Goal: Task Accomplishment & Management: Complete application form

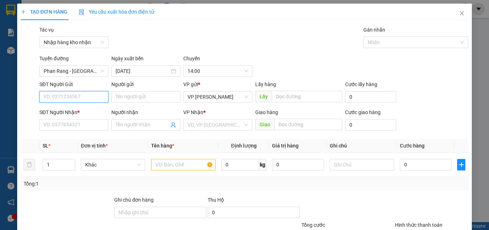
drag, startPoint x: 271, startPoint y: 37, endPoint x: 80, endPoint y: 94, distance: 199.4
click at [80, 94] on input "SĐT Người Gửi" at bounding box center [73, 96] width 69 height 11
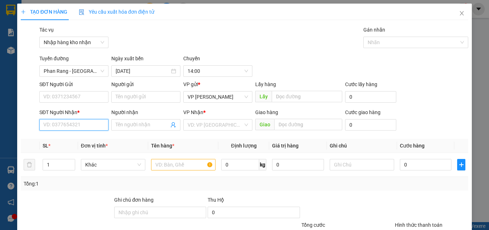
click at [67, 126] on input "SĐT Người Nhận *" at bounding box center [73, 124] width 69 height 11
type input "0941725268"
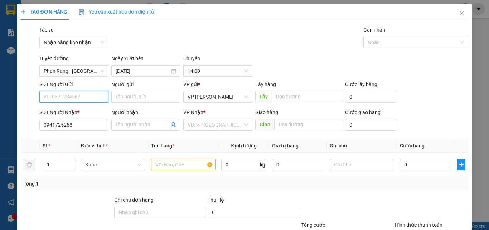
click at [73, 98] on input "SĐT Người Gửi" at bounding box center [73, 96] width 69 height 11
type input "0909882414"
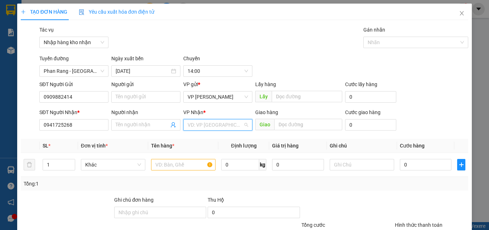
click at [207, 128] on input "search" at bounding box center [216, 124] width 56 height 11
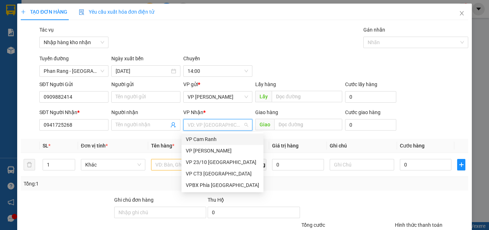
click at [208, 140] on div "VP Cam Ranh" at bounding box center [222, 139] width 73 height 8
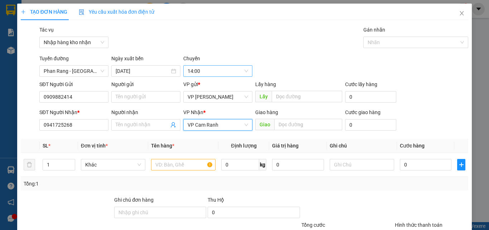
click at [223, 73] on span "14:00" at bounding box center [218, 71] width 61 height 11
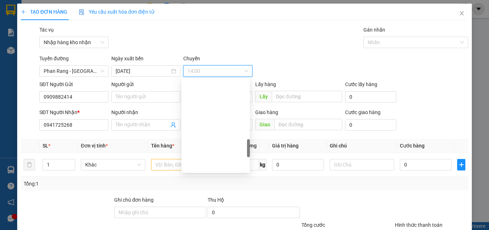
scroll to position [466, 0]
click at [197, 110] on div "15:00" at bounding box center [216, 113] width 60 height 8
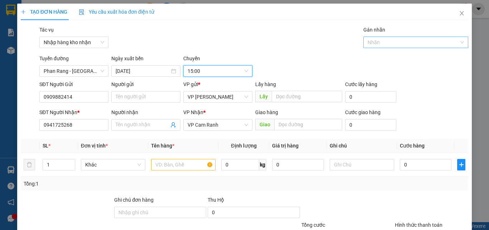
click at [416, 42] on div at bounding box center [412, 42] width 95 height 9
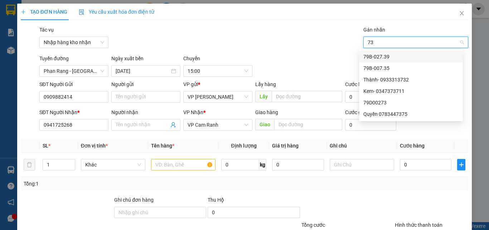
type input "739"
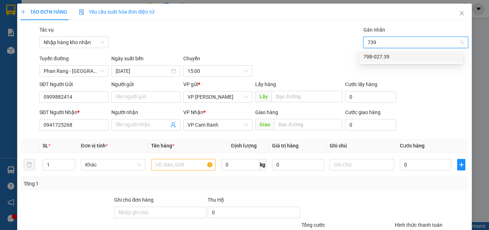
click at [401, 53] on div "79B-027.39" at bounding box center [411, 57] width 95 height 8
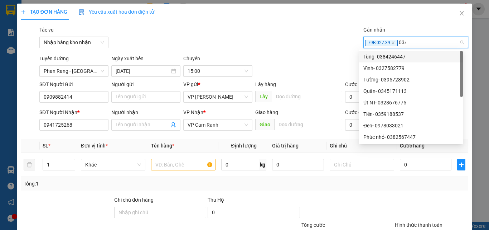
type input "0345"
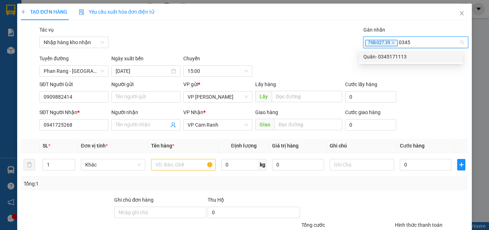
click at [401, 53] on div "Quân- 0345171113" at bounding box center [411, 57] width 95 height 8
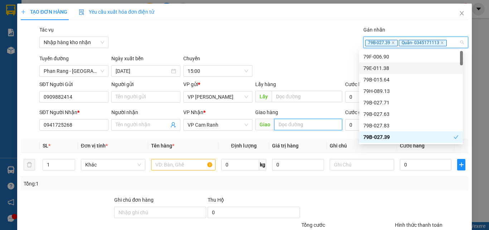
click at [282, 125] on input "text" at bounding box center [308, 124] width 68 height 11
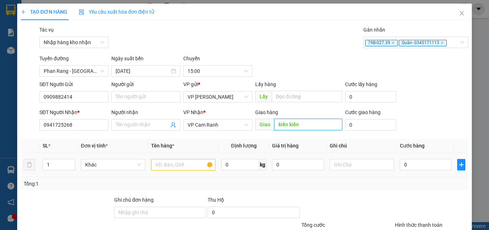
type input "kiền kiền"
click at [170, 165] on input "text" at bounding box center [183, 164] width 64 height 11
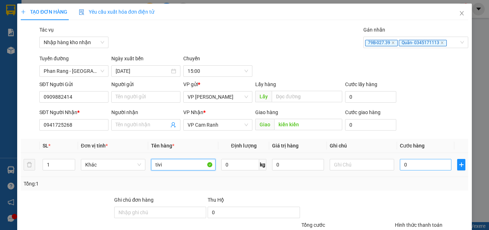
type input "tivi"
click at [430, 164] on input "0" at bounding box center [426, 164] width 52 height 11
type input "5"
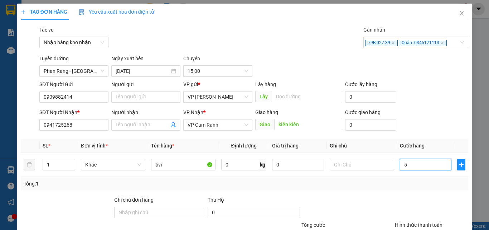
type input "50"
type input "500"
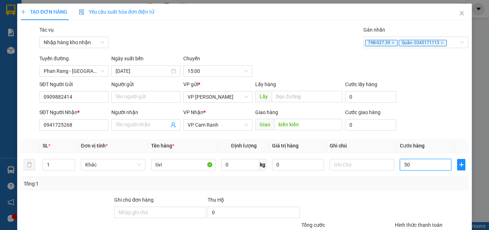
type input "500"
type input "5.000"
type input "50.000"
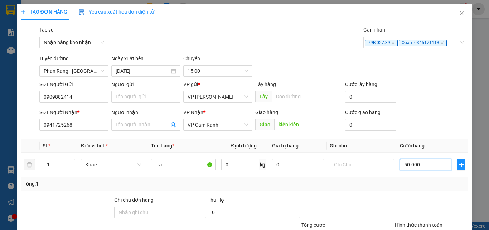
type input "50.000"
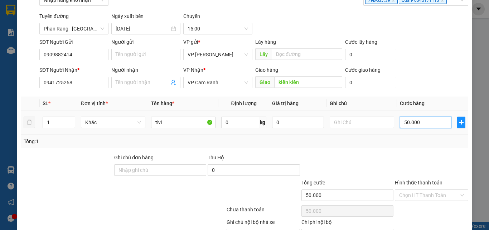
scroll to position [83, 0]
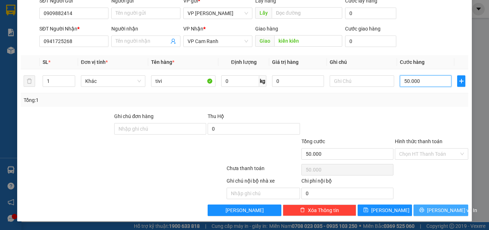
type input "50.000"
click at [425, 213] on span "printer" at bounding box center [422, 210] width 5 height 6
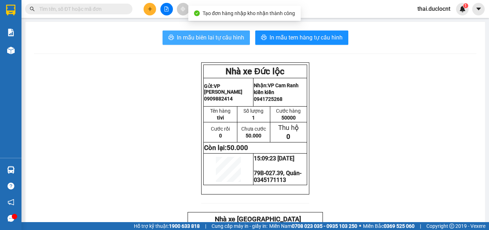
click at [229, 36] on span "In mẫu biên lai tự cấu hình" at bounding box center [210, 37] width 67 height 9
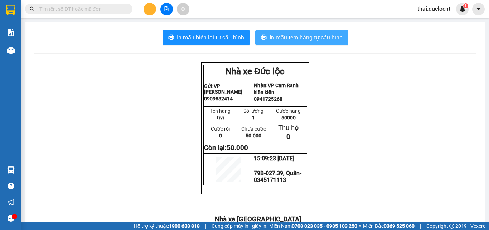
click at [271, 39] on span "In mẫu tem hàng tự cấu hình" at bounding box center [306, 37] width 73 height 9
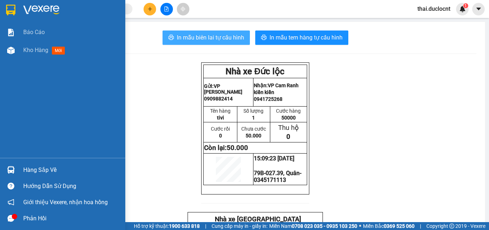
drag, startPoint x: 0, startPoint y: 211, endPoint x: 211, endPoint y: 38, distance: 273.1
click at [211, 38] on span "In mẫu biên lai tự cấu hình" at bounding box center [210, 37] width 67 height 9
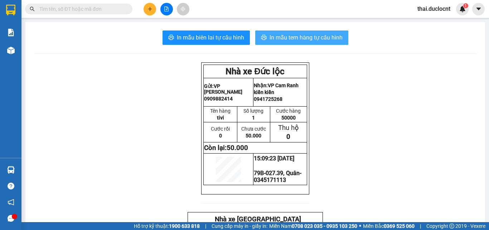
click at [304, 40] on span "In mẫu tem hàng tự cấu hình" at bounding box center [306, 37] width 73 height 9
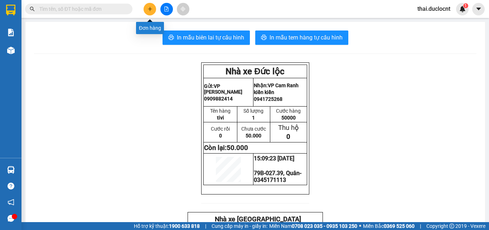
click at [152, 8] on icon "plus" at bounding box center [150, 8] width 5 height 5
